Goal: Use online tool/utility: Utilize a website feature to perform a specific function

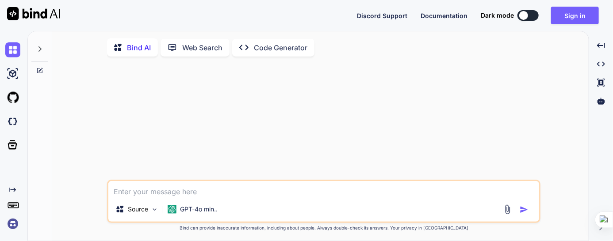
click at [522, 17] on div at bounding box center [523, 15] width 9 height 9
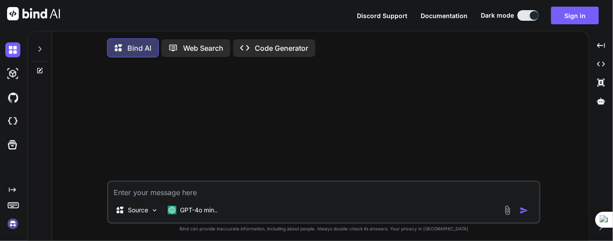
click at [524, 16] on button at bounding box center [527, 15] width 21 height 11
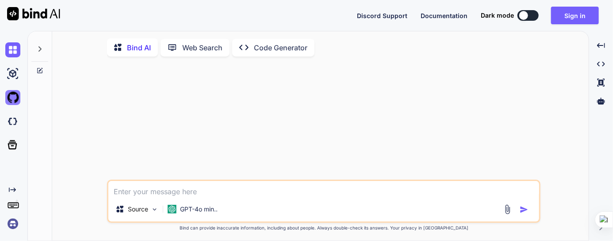
click at [17, 101] on img at bounding box center [12, 97] width 15 height 15
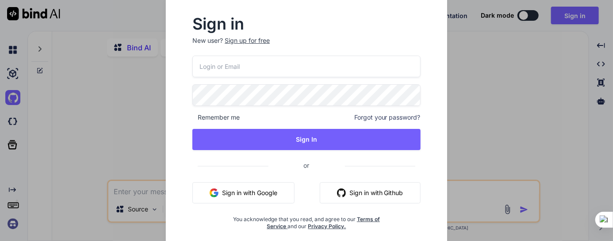
click at [231, 62] on input "email" at bounding box center [306, 67] width 228 height 22
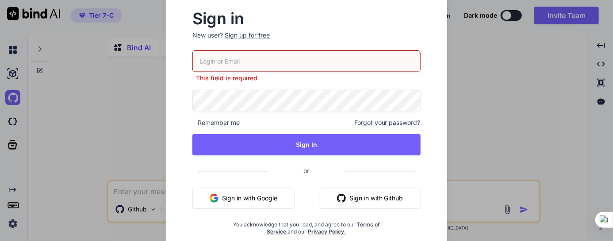
type textarea "x"
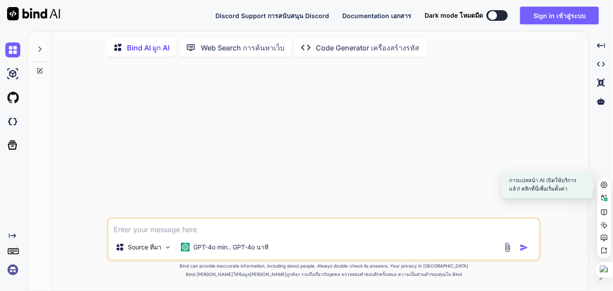
type textarea "x"
click at [15, 100] on img at bounding box center [12, 97] width 15 height 15
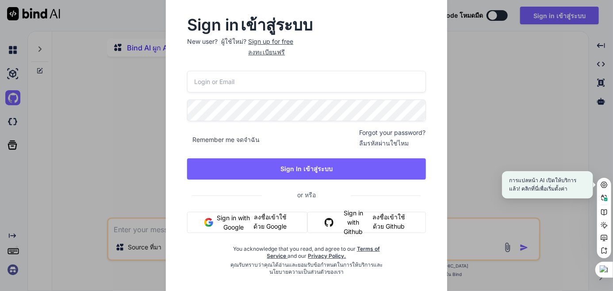
click at [491, 42] on div "Sign in เข้าสู่ระบบ New user? ผู้ใช้ใหม่? Sign up for free ลงทะเบียนฟรี Remembe…" at bounding box center [306, 145] width 613 height 291
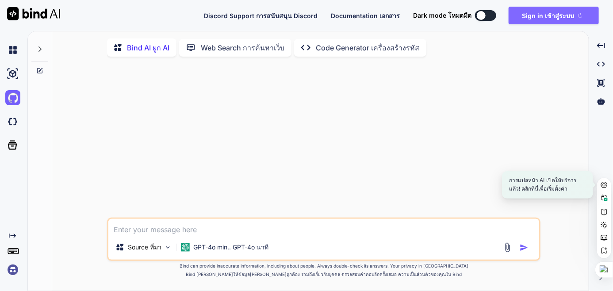
click at [559, 17] on sider-trans-text "เข้าสู่ระบบ" at bounding box center [559, 16] width 29 height 8
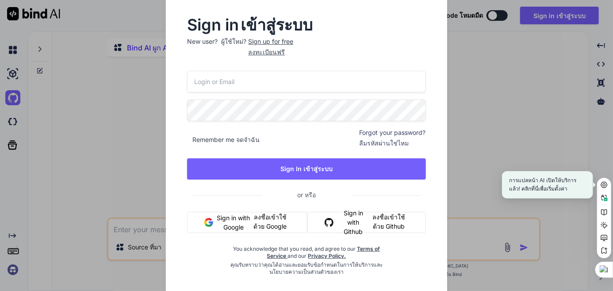
click at [239, 78] on input "email" at bounding box center [306, 82] width 238 height 22
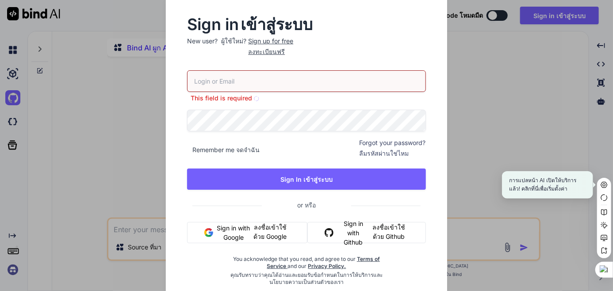
paste input "[EMAIL_ADDRESS][DOMAIN_NAME]"
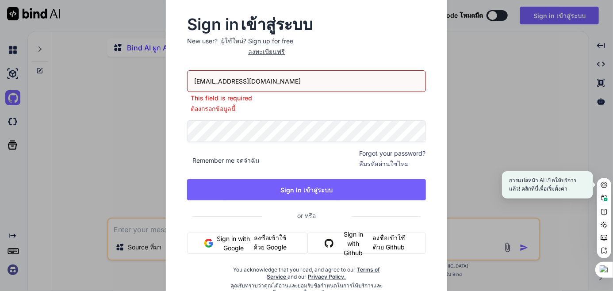
type input "[EMAIL_ADDRESS][DOMAIN_NAME]"
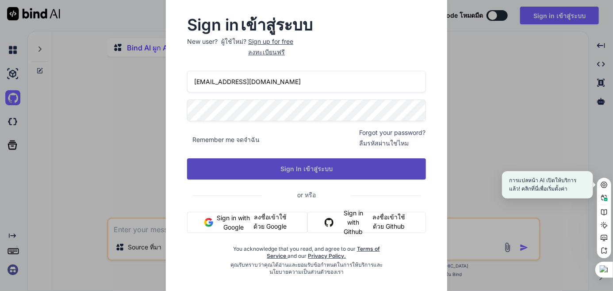
click at [315, 160] on button "Sign In เข้าสู่ระบบ" at bounding box center [306, 168] width 238 height 21
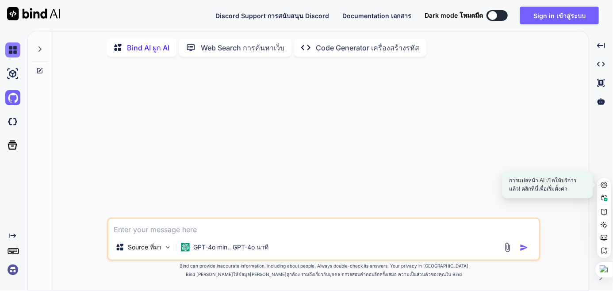
click at [11, 51] on img at bounding box center [12, 49] width 15 height 15
type textarea "x"
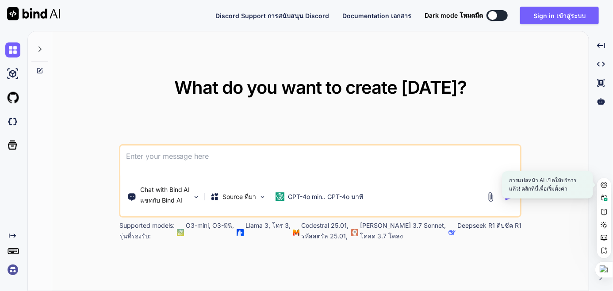
click at [316, 152] on textarea at bounding box center [321, 161] width 400 height 33
click at [16, 271] on img at bounding box center [12, 269] width 15 height 15
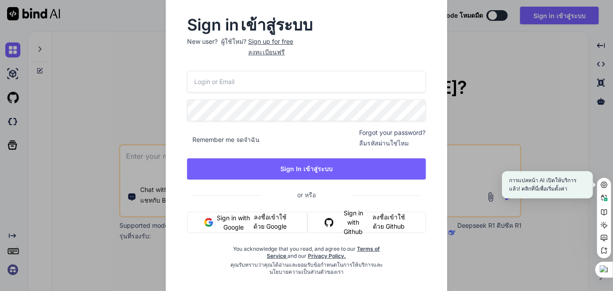
click at [251, 77] on input "email" at bounding box center [306, 82] width 238 height 22
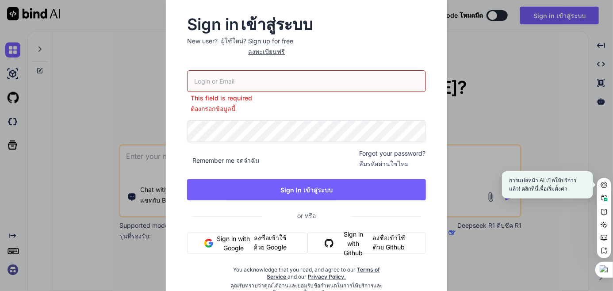
type input "[EMAIL_ADDRESS][DOMAIN_NAME]"
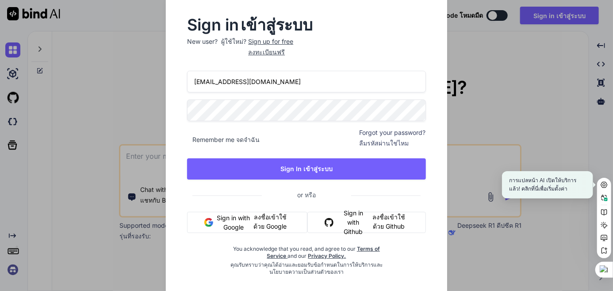
click at [304, 185] on div "[EMAIL_ADDRESS][DOMAIN_NAME] Remember me จดจําฉัน Forgot your password? ลืมรหัส…" at bounding box center [306, 173] width 238 height 205
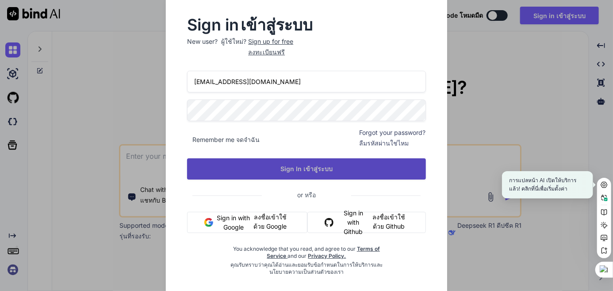
click at [303, 172] on sider-trans "เข้าสู่ระบบ" at bounding box center [316, 168] width 31 height 9
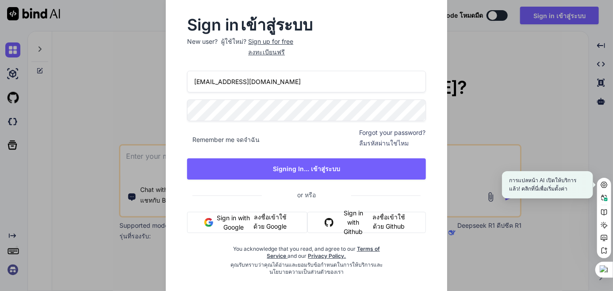
click at [285, 84] on input "[EMAIL_ADDRESS][DOMAIN_NAME]" at bounding box center [306, 82] width 238 height 22
click at [286, 83] on input "[EMAIL_ADDRESS][DOMAIN_NAME]" at bounding box center [306, 82] width 238 height 22
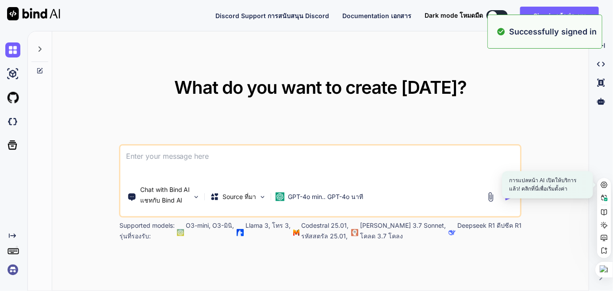
click at [399, 166] on textarea at bounding box center [321, 161] width 400 height 33
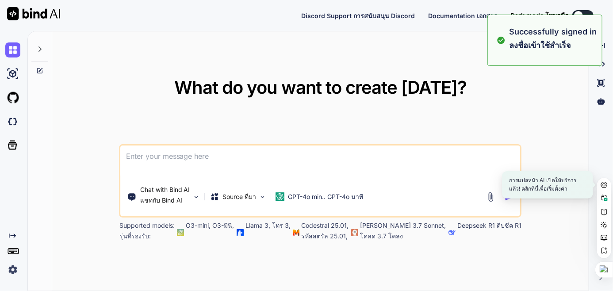
click at [543, 99] on div "What do you want to create [DATE]? [PERSON_NAME]คุณต้องการสร้างอะไร? Chat with …" at bounding box center [320, 161] width 536 height 260
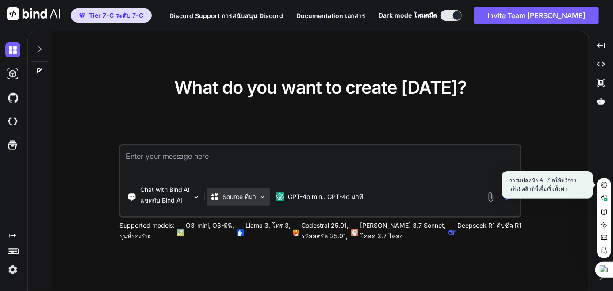
click at [236, 193] on p "Source ที่มา" at bounding box center [240, 196] width 34 height 9
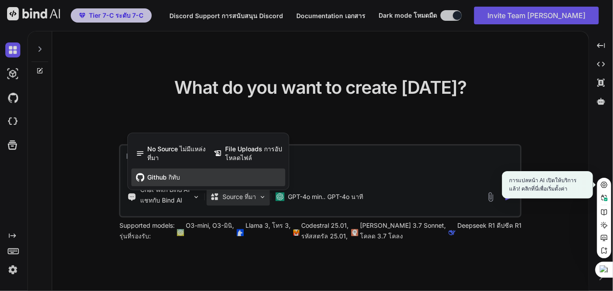
click at [161, 176] on span "Github กิทับ" at bounding box center [163, 177] width 33 height 9
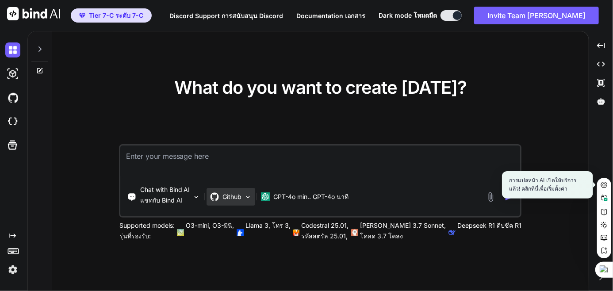
click at [240, 203] on div "Github" at bounding box center [231, 197] width 49 height 18
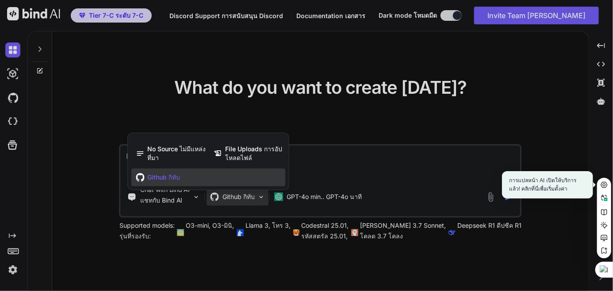
click at [328, 153] on div at bounding box center [306, 145] width 613 height 291
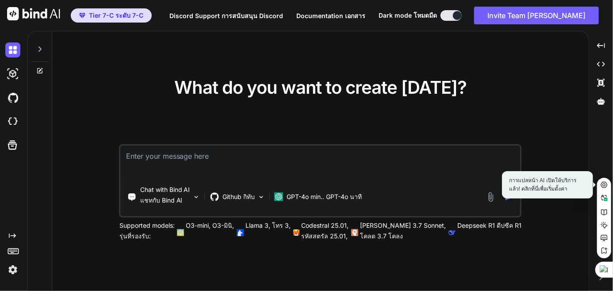
click at [309, 173] on textarea at bounding box center [321, 161] width 400 height 33
click at [352, 206] on div "Chat with Bind AI แชทกับ Bind AI Github กิทับ GPT-4o min.. GPT-4o นาที" at bounding box center [303, 197] width 365 height 32
click at [346, 202] on div "GPT-4o min.. GPT-4o นาที" at bounding box center [318, 197] width 95 height 18
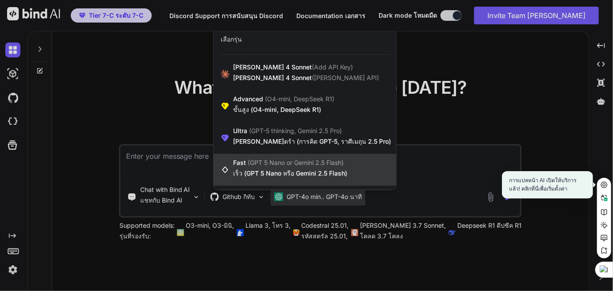
click at [323, 166] on span "Fast (GPT 5 Nano or Gemini 2.5 Flash) เร็ว (GPT 5 Nano หรือ Gemini 2.5 Flash)" at bounding box center [290, 169] width 114 height 23
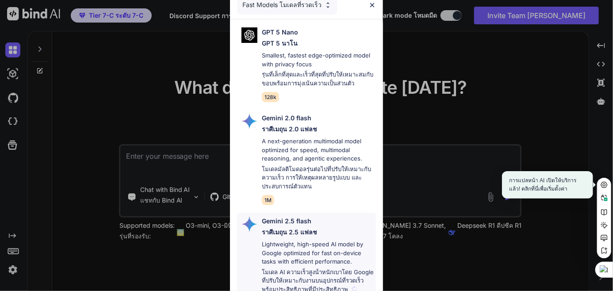
scroll to position [114, 0]
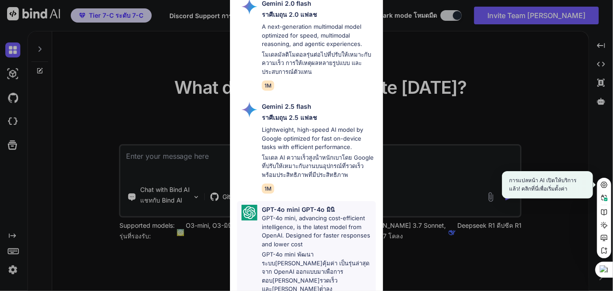
click at [285, 238] on p "GPT-4o mini, advancing cost-efficient intelligence, is the latest model from Op…" at bounding box center [319, 254] width 114 height 80
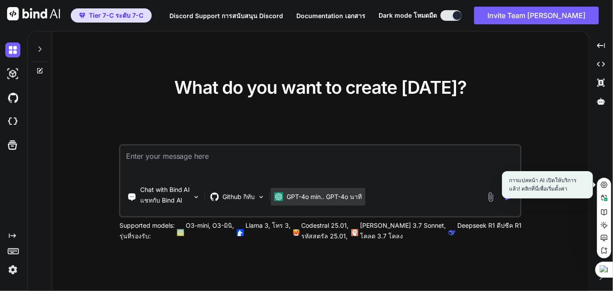
click at [323, 191] on div "GPT-4o min.. GPT-4o นาที" at bounding box center [318, 197] width 95 height 18
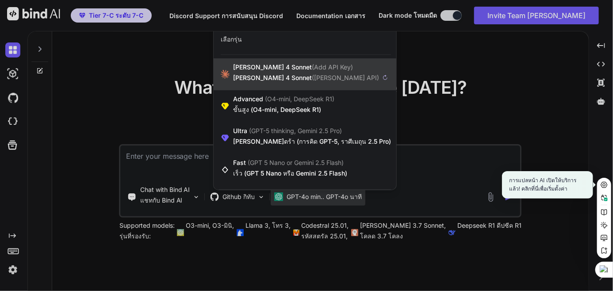
click at [312, 79] on span "([PERSON_NAME] API)" at bounding box center [345, 78] width 67 height 8
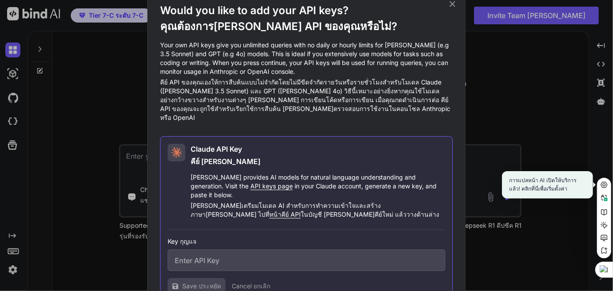
click at [228, 161] on div "[PERSON_NAME] คีย์ [PERSON_NAME] provides AI models for natural language unders…" at bounding box center [318, 183] width 255 height 79
click at [227, 237] on div "Key กุญแจ" at bounding box center [307, 254] width 278 height 34
drag, startPoint x: 119, startPoint y: 164, endPoint x: 115, endPoint y: 162, distance: 4.6
click at [118, 164] on div "Would you like to add your API keys? คุณต้องการ[PERSON_NAME] API ของคุณหรือไม่?…" at bounding box center [306, 145] width 613 height 291
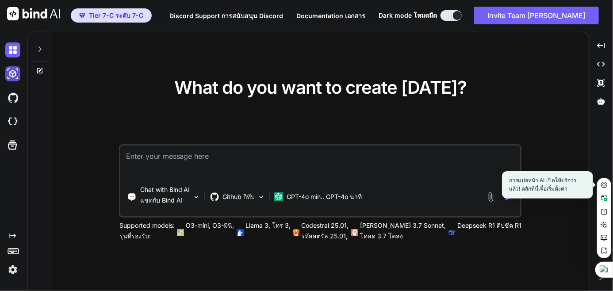
click at [10, 72] on img at bounding box center [12, 73] width 15 height 15
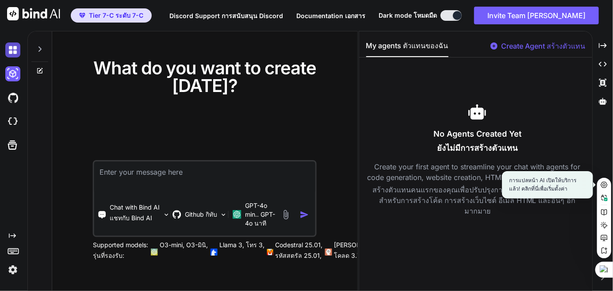
click at [9, 51] on img at bounding box center [12, 49] width 15 height 15
drag, startPoint x: 163, startPoint y: 154, endPoint x: 165, endPoint y: 159, distance: 5.6
click at [163, 161] on textarea at bounding box center [204, 177] width 221 height 33
paste textarea "LazadaProcreateBrushThailand+193"
type textarea "x"
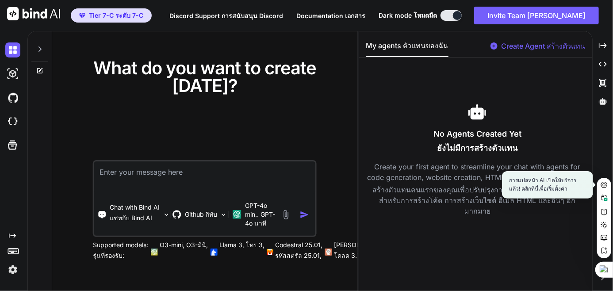
type textarea "LazadaProcreateBrushThailand+193"
drag, startPoint x: 223, startPoint y: 160, endPoint x: -27, endPoint y: 166, distance: 249.8
click at [0, 166] on html "Tier 7-C ระดับ 7-C Discord Support การสนับสนุน Discord Documentation เอกสาร Dar…" at bounding box center [306, 145] width 613 height 291
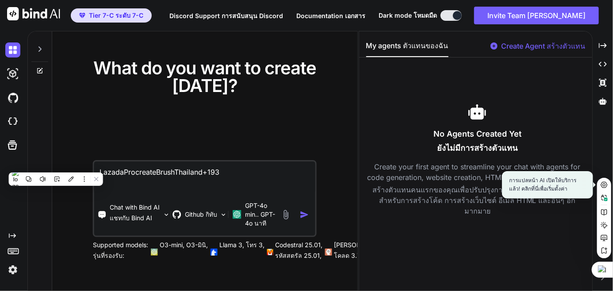
type textarea "x"
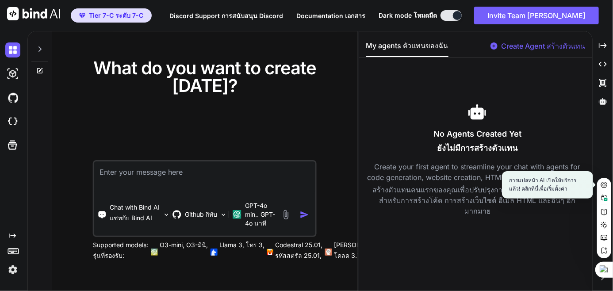
type textarea "x"
type textarea "ส"
type textarea "x"
type textarea "สร"
type textarea "x"
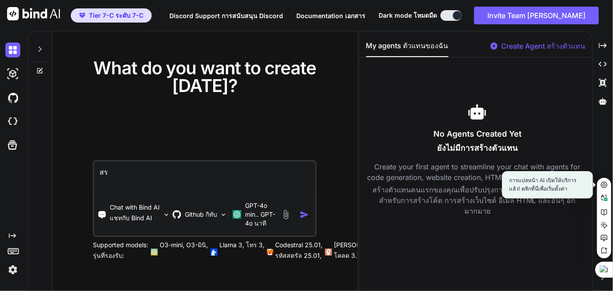
type textarea "สร้"
type textarea "x"
type textarea "สร้า"
type textarea "x"
type textarea "สร้าง"
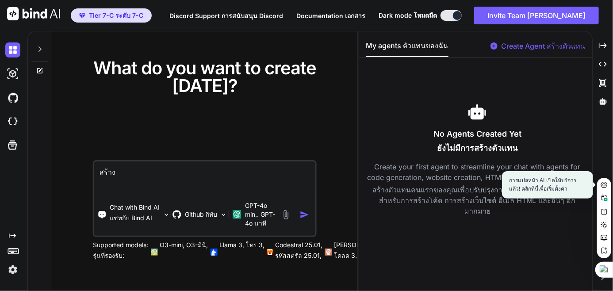
type textarea "x"
type textarea "สร้างบ"
type textarea "x"
type textarea "สร้างบ้"
type textarea "x"
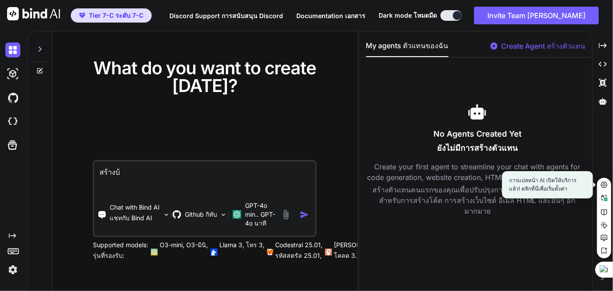
type textarea "สร้างบ้า"
type textarea "x"
type textarea "สร้างบ้าน"
type textarea "x"
type textarea "สร้างบ้านส"
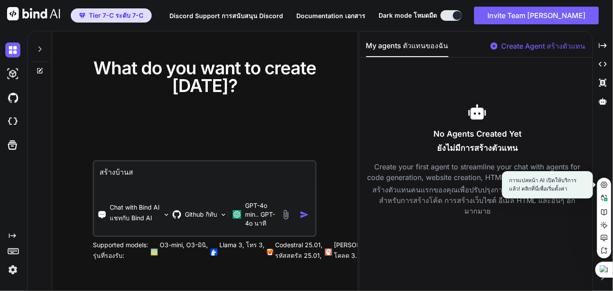
type textarea "x"
type textarea "สร้างบ้านสิ"
type textarea "x"
type textarea "สร้างบ้านสิน"
type textarea "x"
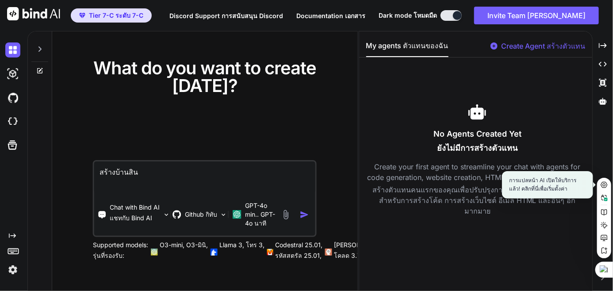
type textarea "สร้างบ้านสินค"
type textarea "x"
type textarea "สร้างบ้านสินค้"
type textarea "x"
type textarea "สร้างบ้านสินค้า"
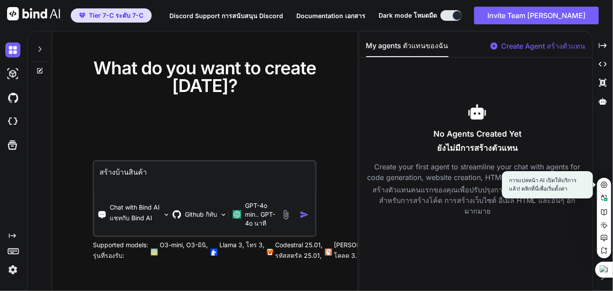
type textarea "x"
type textarea "สร้างบ้านสินค้า"
type textarea "x"
type textarea "สร้างบ้านสินค้า ข"
type textarea "x"
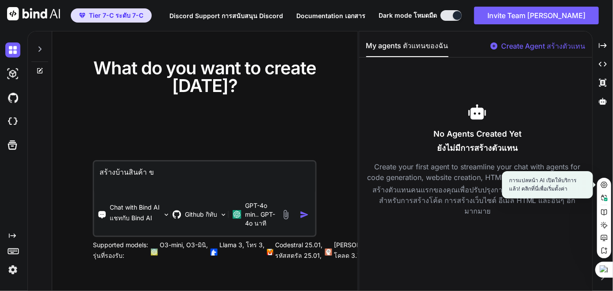
type textarea "สร้างบ้านสินค้า ขอ"
type textarea "x"
type textarea "สร้างบ้านสินค้า ของ"
type textarea "x"
type textarea "สร้างบ้านสินค้า ของแ"
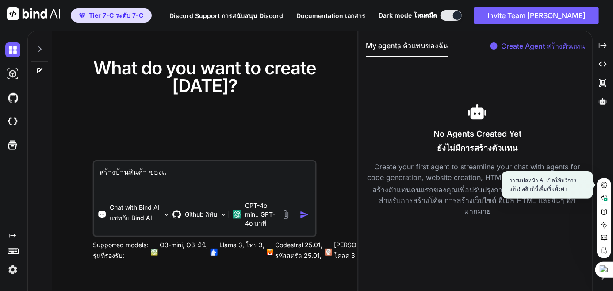
type textarea "x"
type textarea "สร้างบ้านสินค้า ของแล"
type textarea "x"
type textarea "สร้างบ้านสินค้า ของแลิ"
type textarea "x"
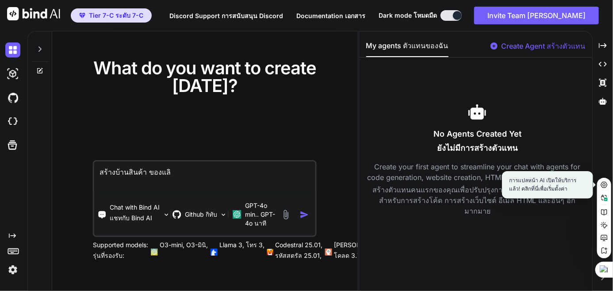
type textarea "สร้างบ้านสินค้า ของแลิม"
type textarea "x"
type textarea "สร้างบ้านสินค้า ของแลิ"
type textarea "x"
type textarea "สร้างบ้านสินค้า ของแล"
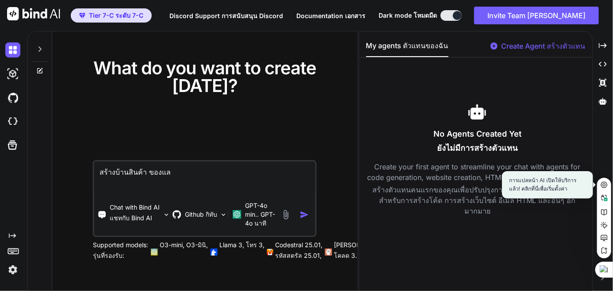
type textarea "x"
type textarea "สร้างบ้านสินค้า ของแ"
type textarea "x"
type textarea "สร้างบ้านสินค้า ของ"
type textarea "x"
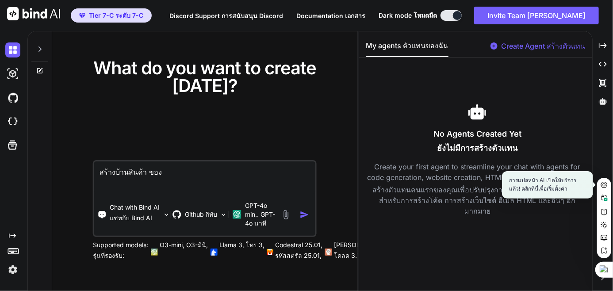
type textarea "สร้างบ้านสินค้า ของป"
type textarea "x"
type textarea "สร้างบ้านสินค้า ของปล"
type textarea "x"
type textarea "สร้างบ้านสินค้า ของปลอ"
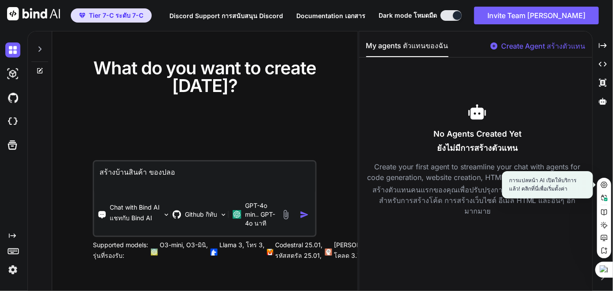
type textarea "x"
type textarea "สร้างบ้านสินค้า ของปลอม"
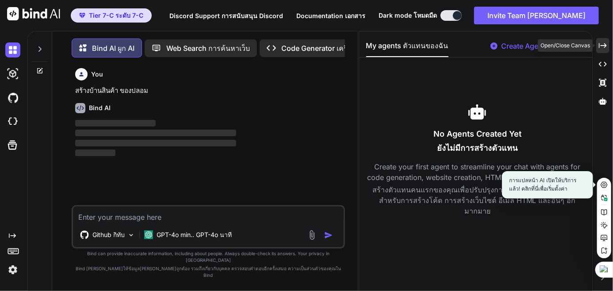
scroll to position [4, 0]
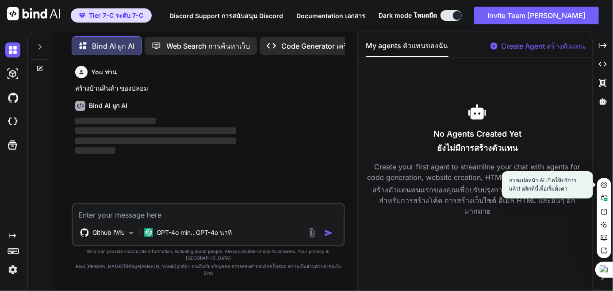
click at [321, 95] on div "Bind AI ผูก AI ‌ ‌ ‌ ‌" at bounding box center [209, 125] width 268 height 62
click at [604, 47] on icon at bounding box center [602, 45] width 8 height 5
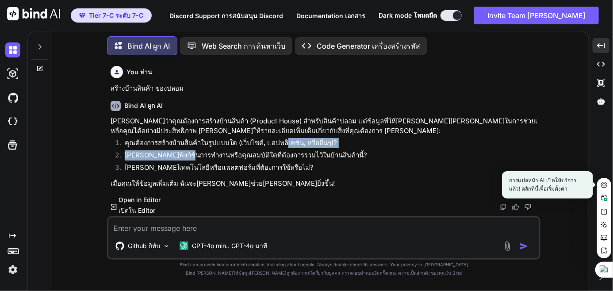
drag, startPoint x: 180, startPoint y: 150, endPoint x: 295, endPoint y: 134, distance: 116.0
click at [283, 144] on ol "คุณต้องการสร้างบ้านสินค้าในรูปแบบใด (เว็บไซต์, แอปพลิเคชัน, หรืออื่นๆ)? [PERSON…" at bounding box center [325, 156] width 428 height 37
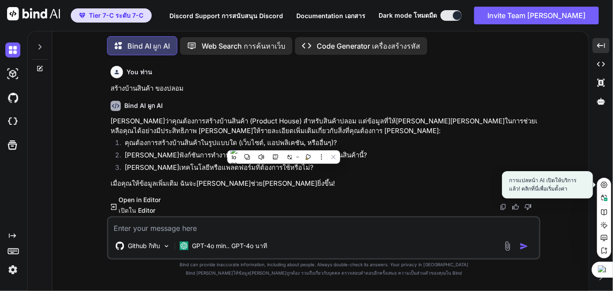
click at [350, 104] on div "Bind AI ผูก AI" at bounding box center [325, 106] width 428 height 10
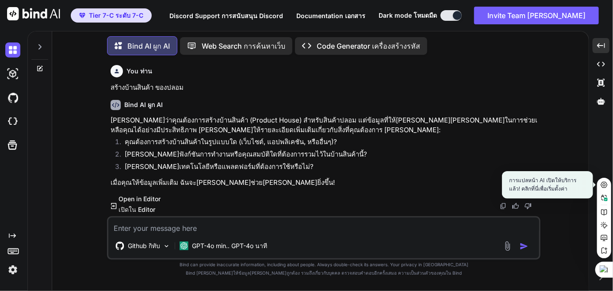
scroll to position [1, 0]
click at [177, 227] on textarea at bounding box center [323, 225] width 431 height 16
paste textarea "[URL][DOMAIN_NAME]"
type textarea "x"
type textarea "[URL][DOMAIN_NAME]"
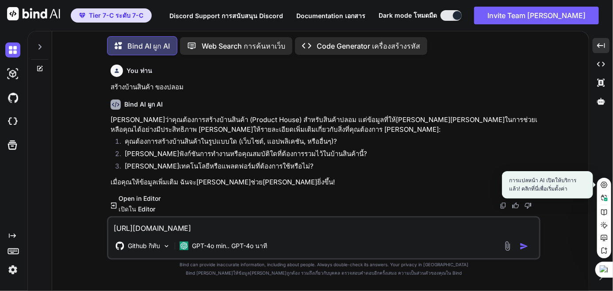
type textarea "x"
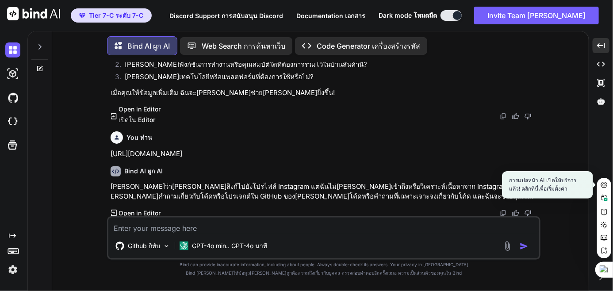
scroll to position [95, 0]
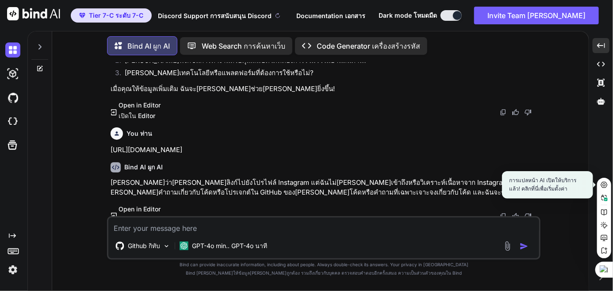
click at [264, 14] on sider-trans-text "การสนับสนุน Discord" at bounding box center [240, 16] width 61 height 8
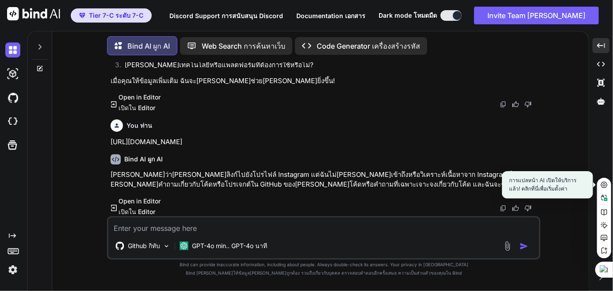
scroll to position [105, 0]
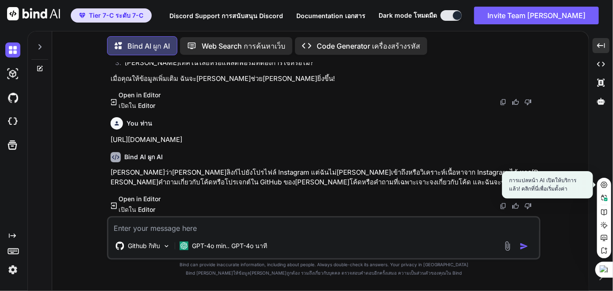
drag, startPoint x: 207, startPoint y: 137, endPoint x: 223, endPoint y: 114, distance: 28.0
click at [223, 139] on p "[URL][DOMAIN_NAME]" at bounding box center [325, 140] width 428 height 10
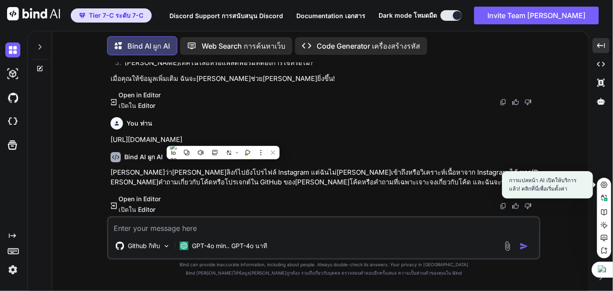
click at [223, 79] on p "เมื่อคุณให้ข้อมูลเพิ่มเติม ฉันจะ[PERSON_NAME]ช่วย[PERSON_NAME]ยิ่งขึ้น!" at bounding box center [325, 79] width 428 height 10
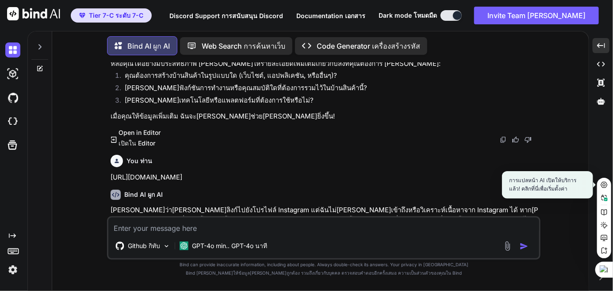
scroll to position [16, 0]
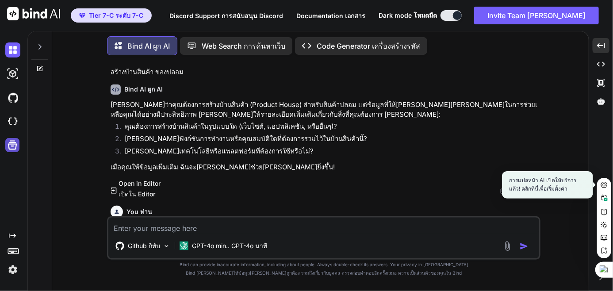
click at [12, 148] on icon at bounding box center [12, 145] width 12 height 12
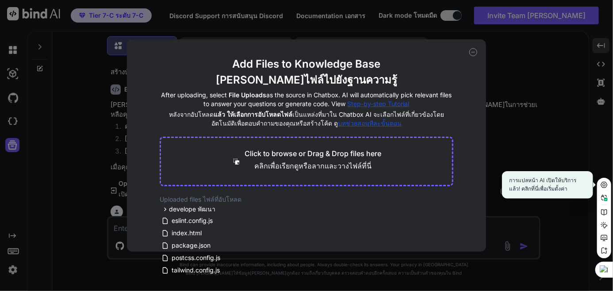
click at [478, 51] on div "Add Files to Knowledge Base [PERSON_NAME]ไฟล์ไปยังฐานความรู้ After uploading, s…" at bounding box center [306, 145] width 359 height 212
click at [475, 51] on icon at bounding box center [473, 52] width 8 height 8
type textarea "x"
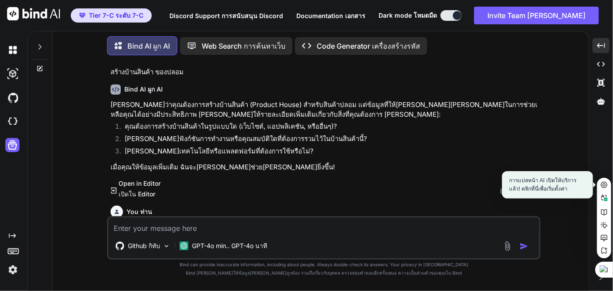
click at [10, 253] on icon at bounding box center [13, 250] width 12 height 12
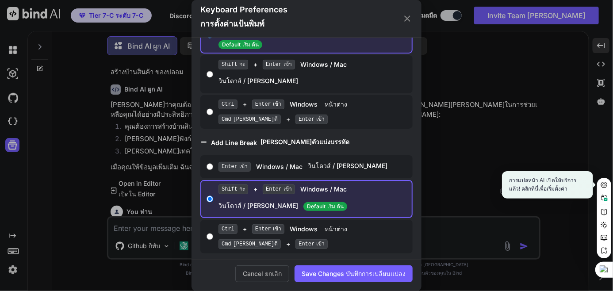
scroll to position [69, 0]
